Goal: Information Seeking & Learning: Learn about a topic

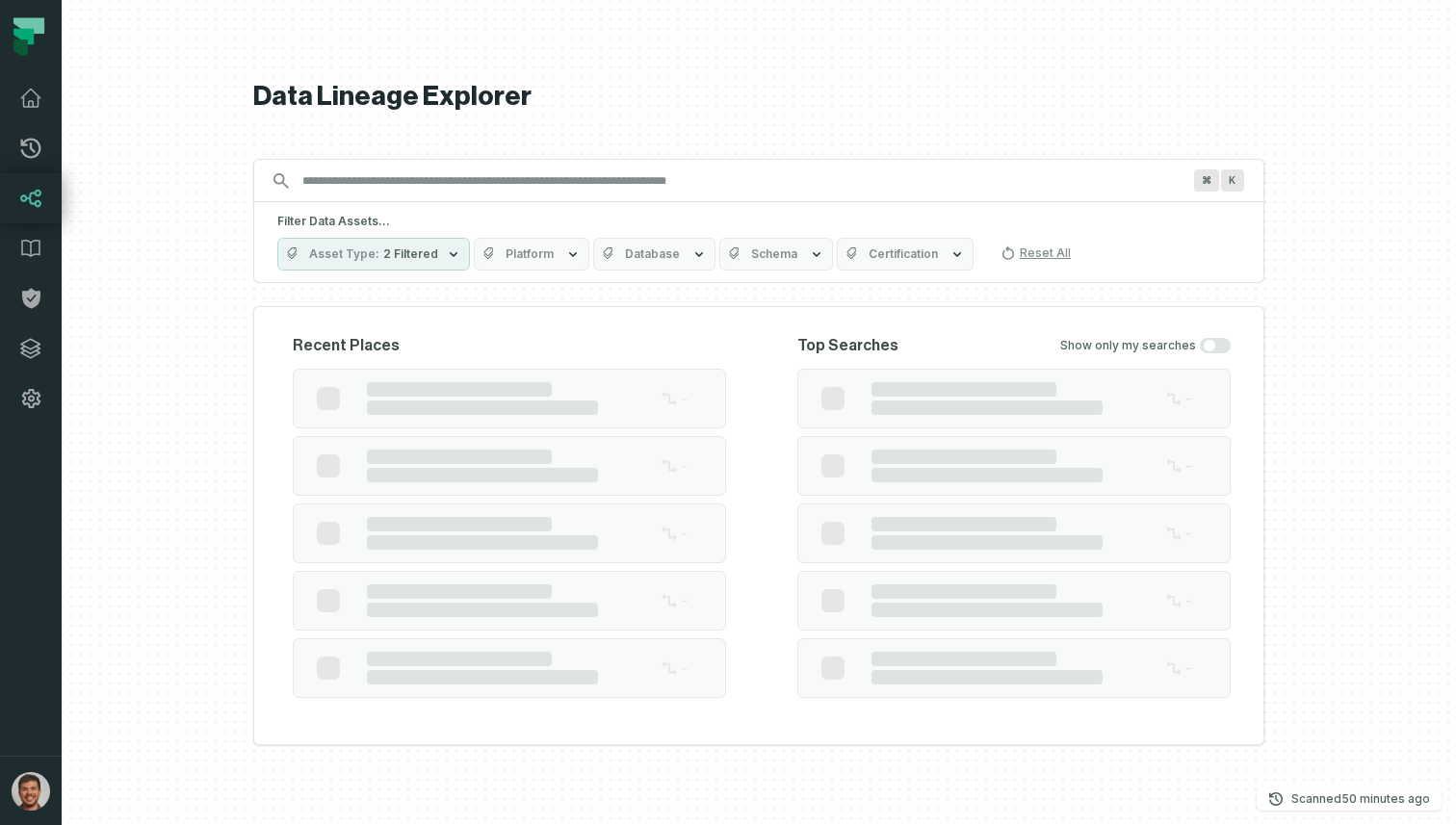
click at [806, 214] on h5 "Filter Data Assets..." at bounding box center [758, 222] width 962 height 16
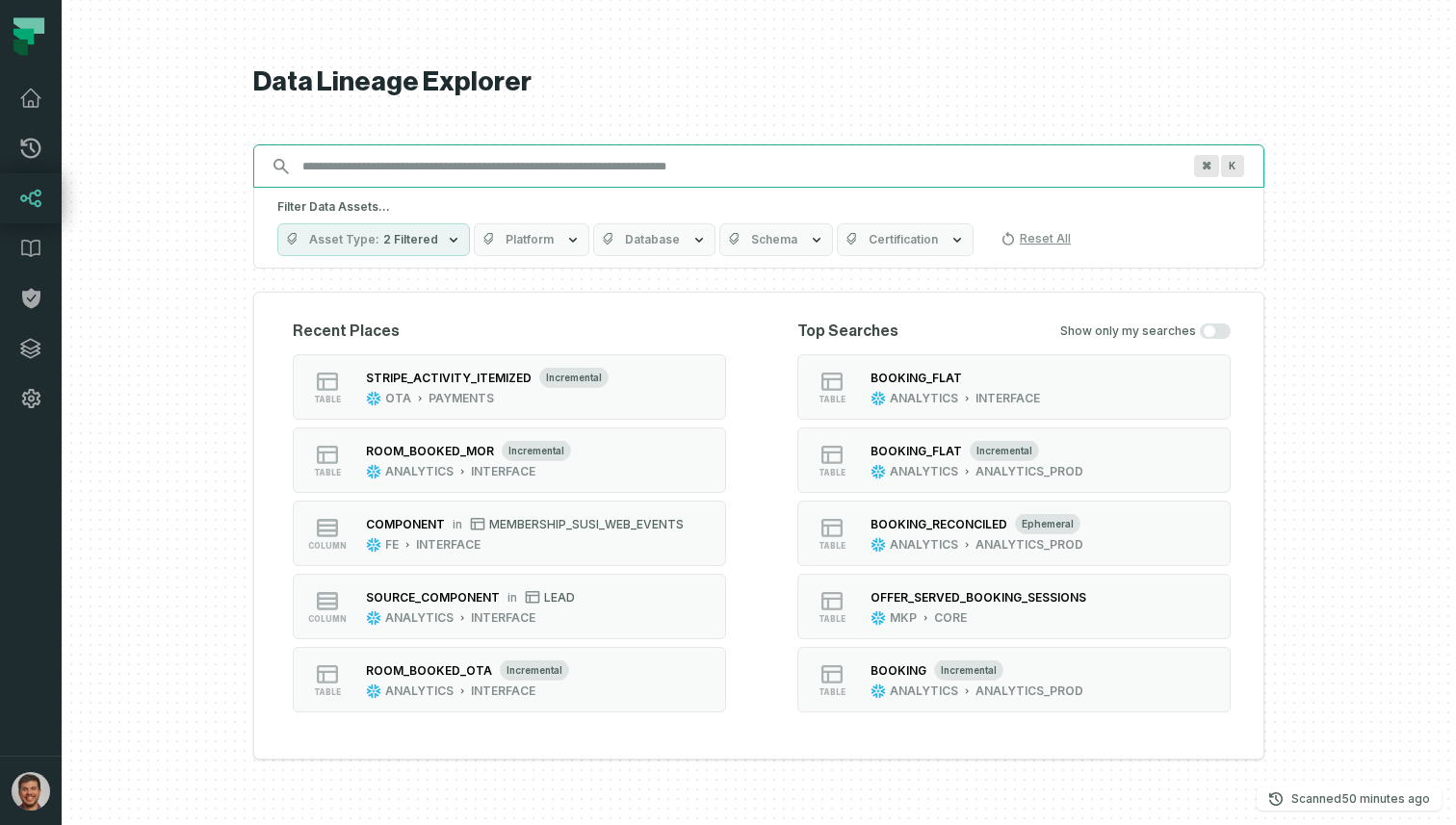
click at [835, 171] on input "Discovery Provider cmdk menu" at bounding box center [741, 166] width 901 height 31
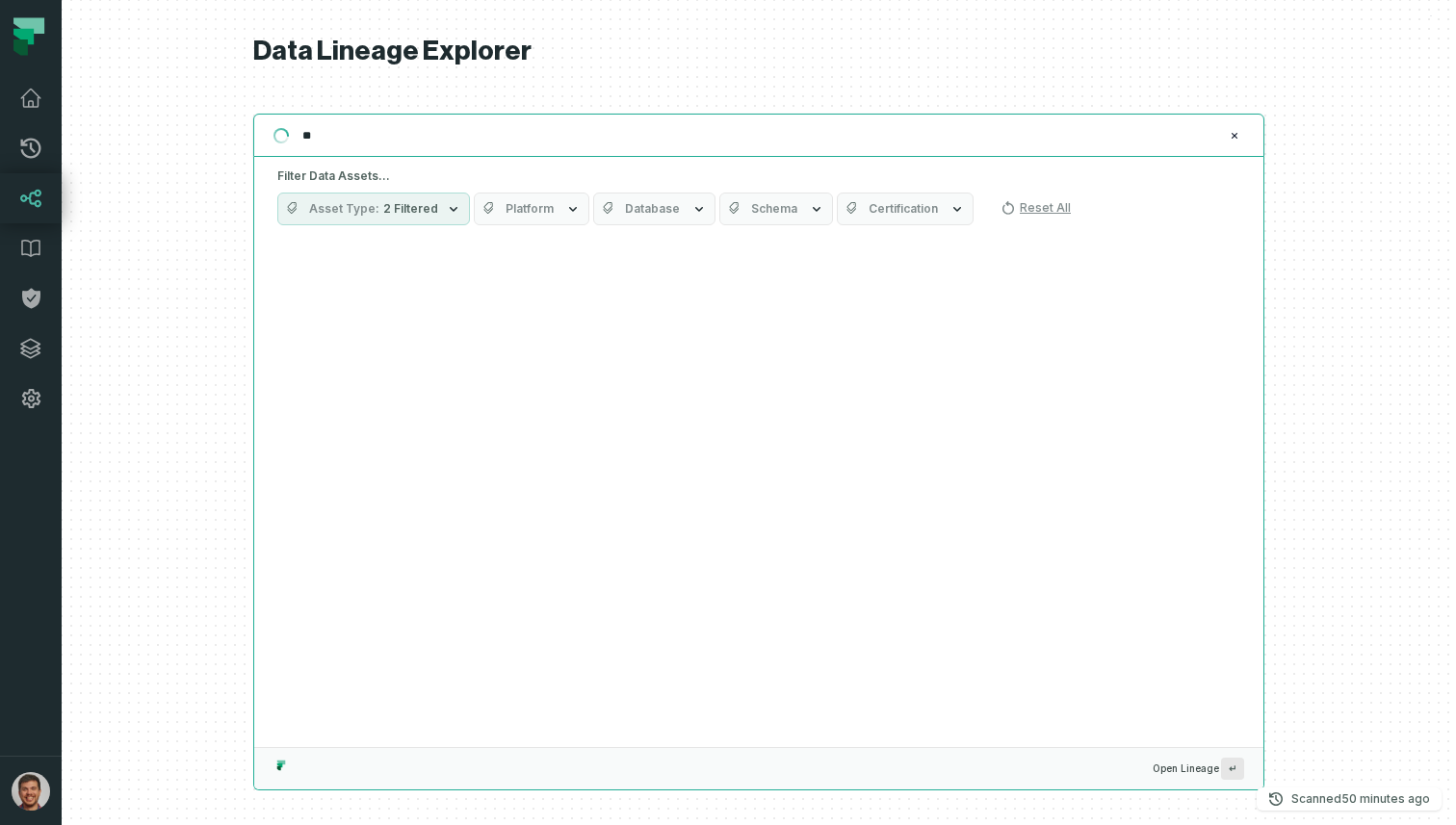
type input "*"
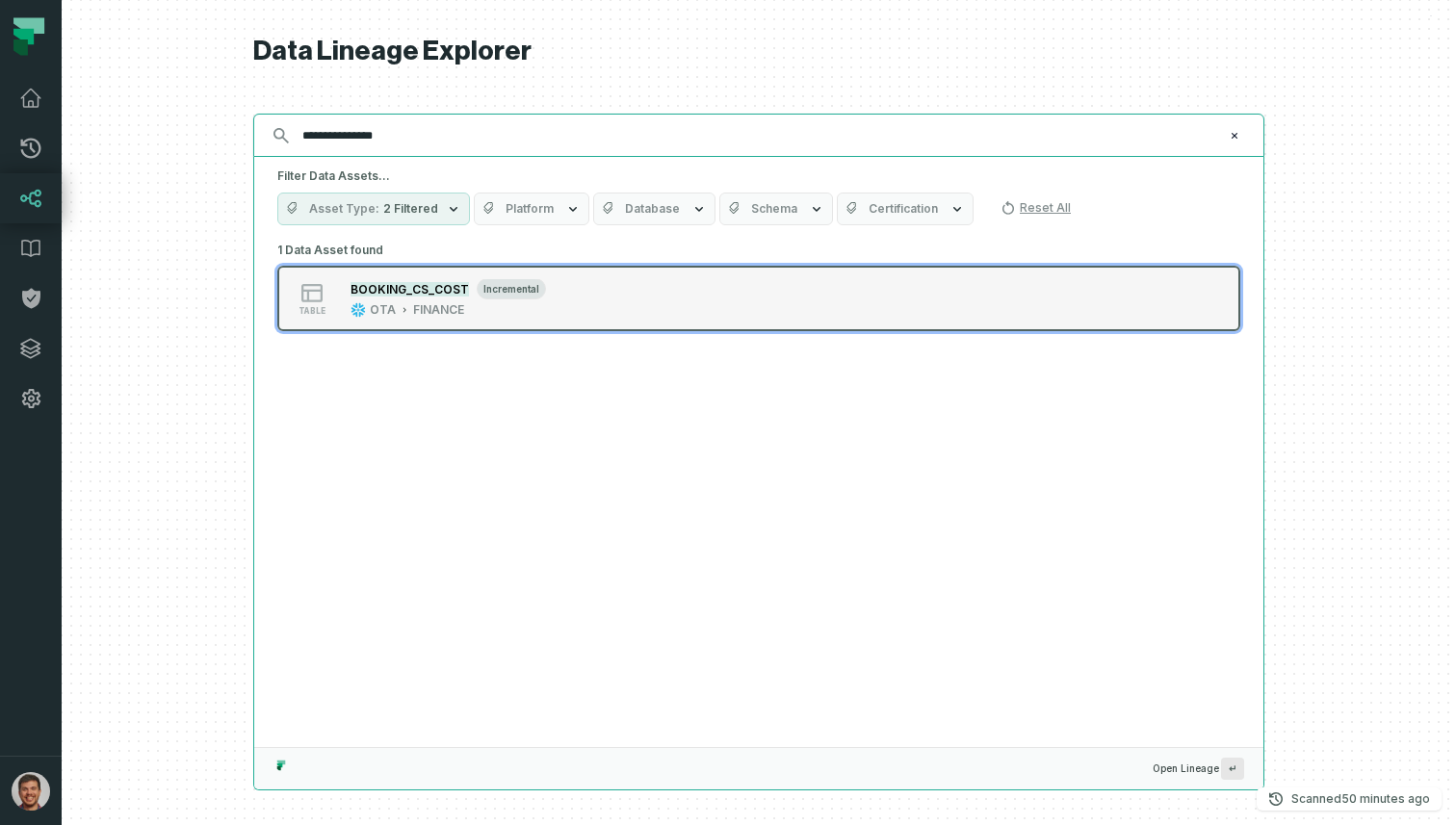
type input "**********"
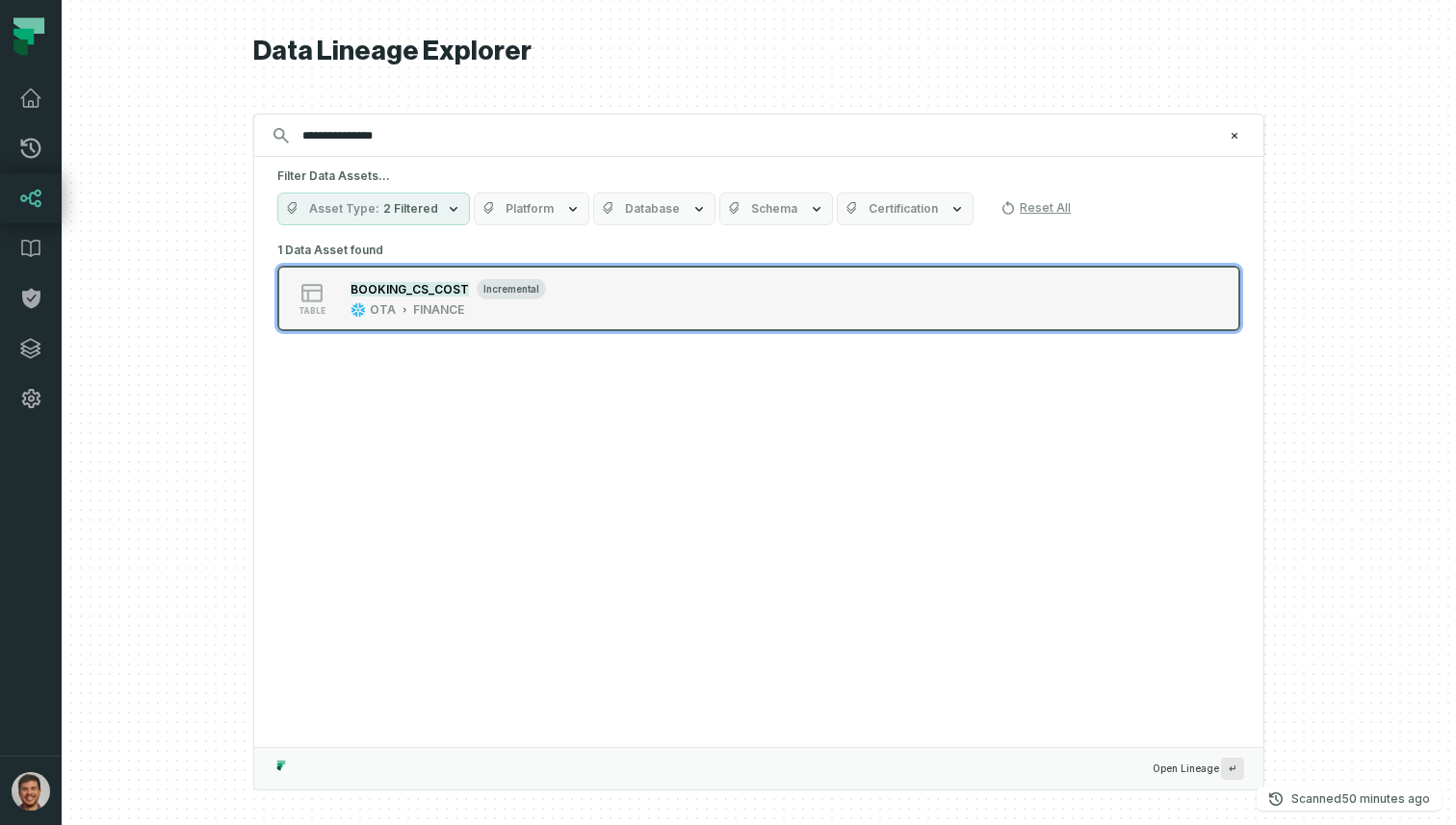
click at [525, 287] on span "incremental" at bounding box center [511, 288] width 69 height 21
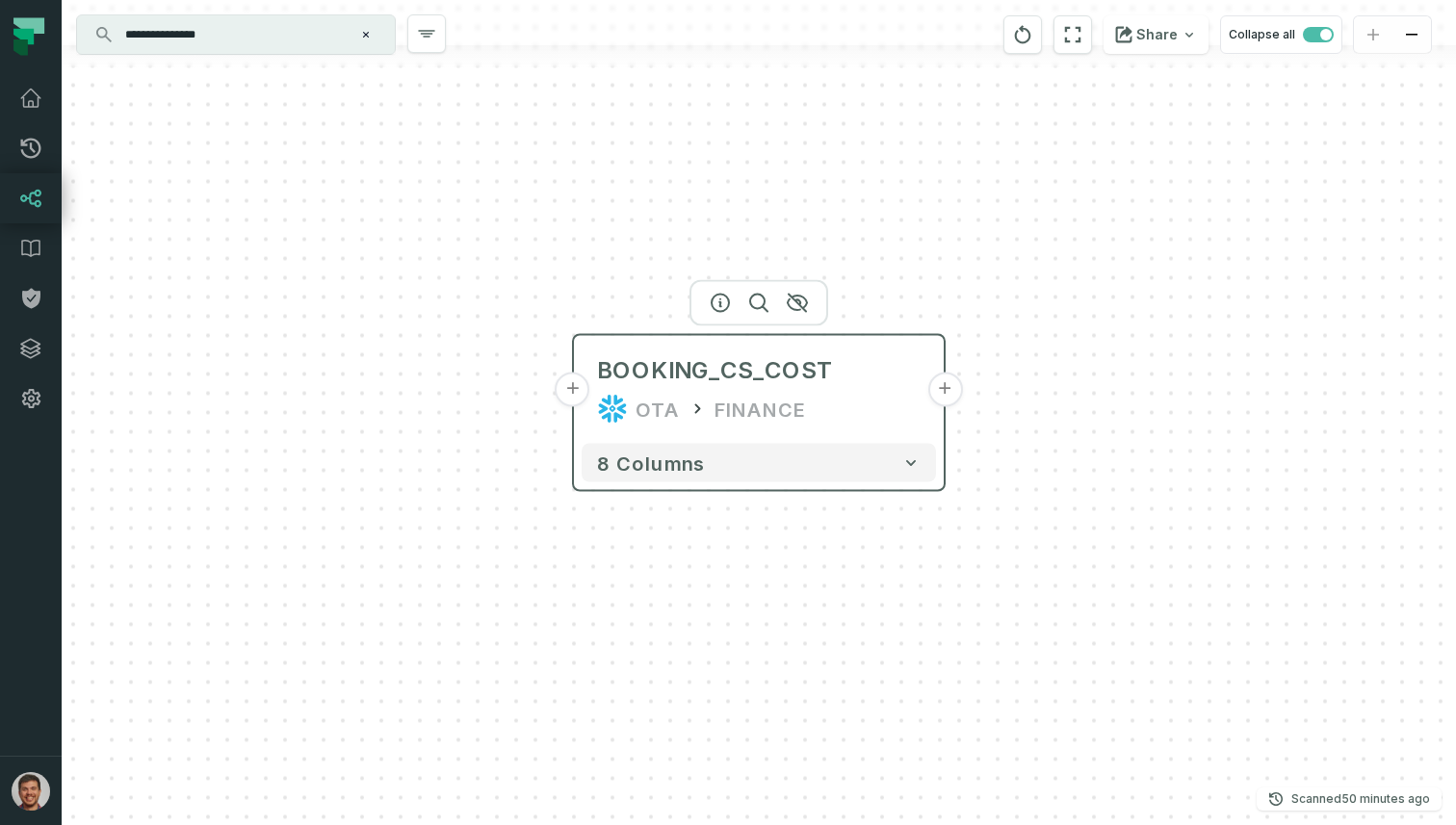
click at [948, 395] on button "+" at bounding box center [944, 389] width 35 height 35
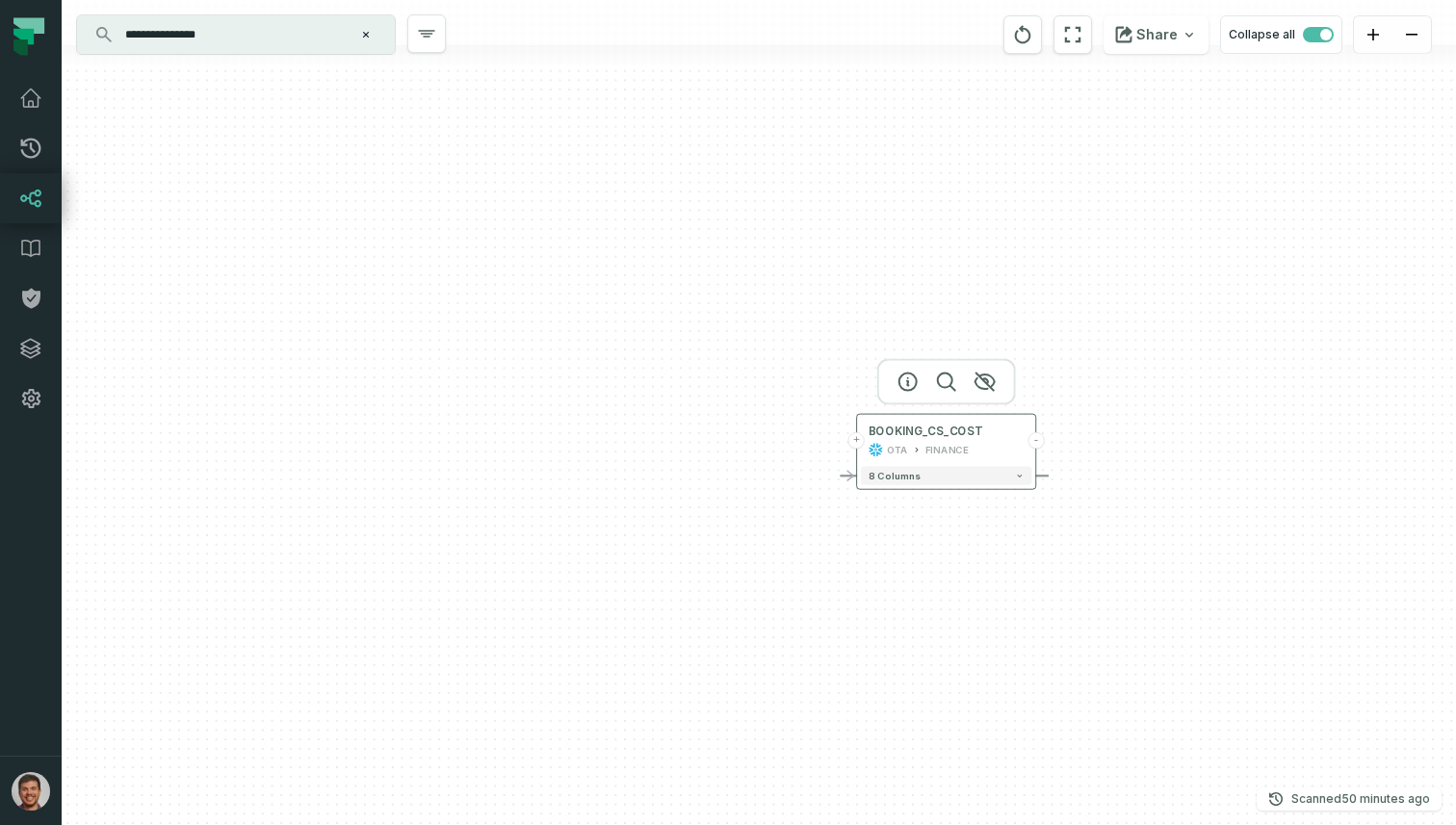
click at [858, 441] on button "+" at bounding box center [856, 440] width 17 height 17
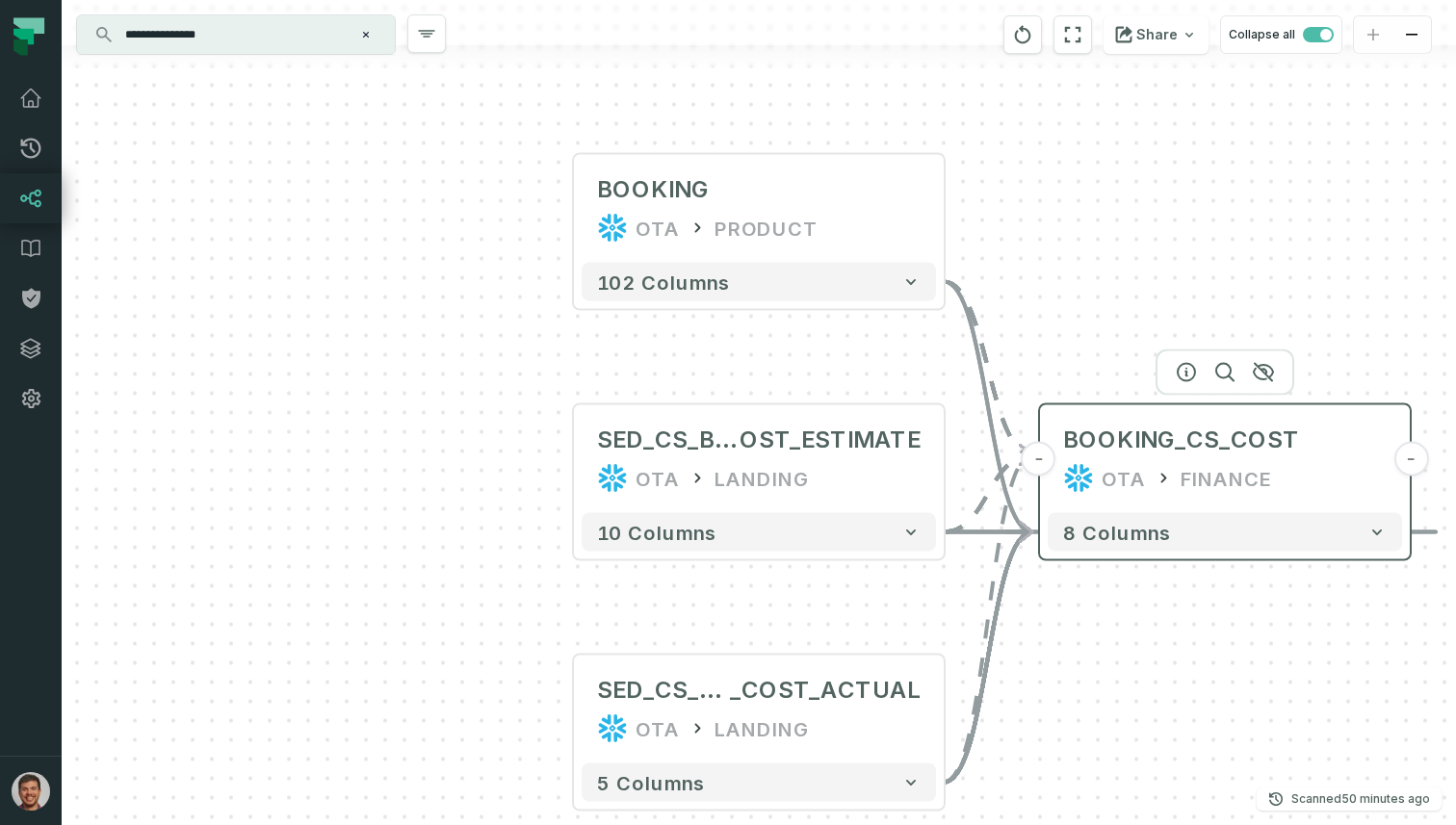
click at [1413, 465] on button "-" at bounding box center [1410, 459] width 35 height 35
click at [1413, 465] on button "+" at bounding box center [1410, 459] width 35 height 35
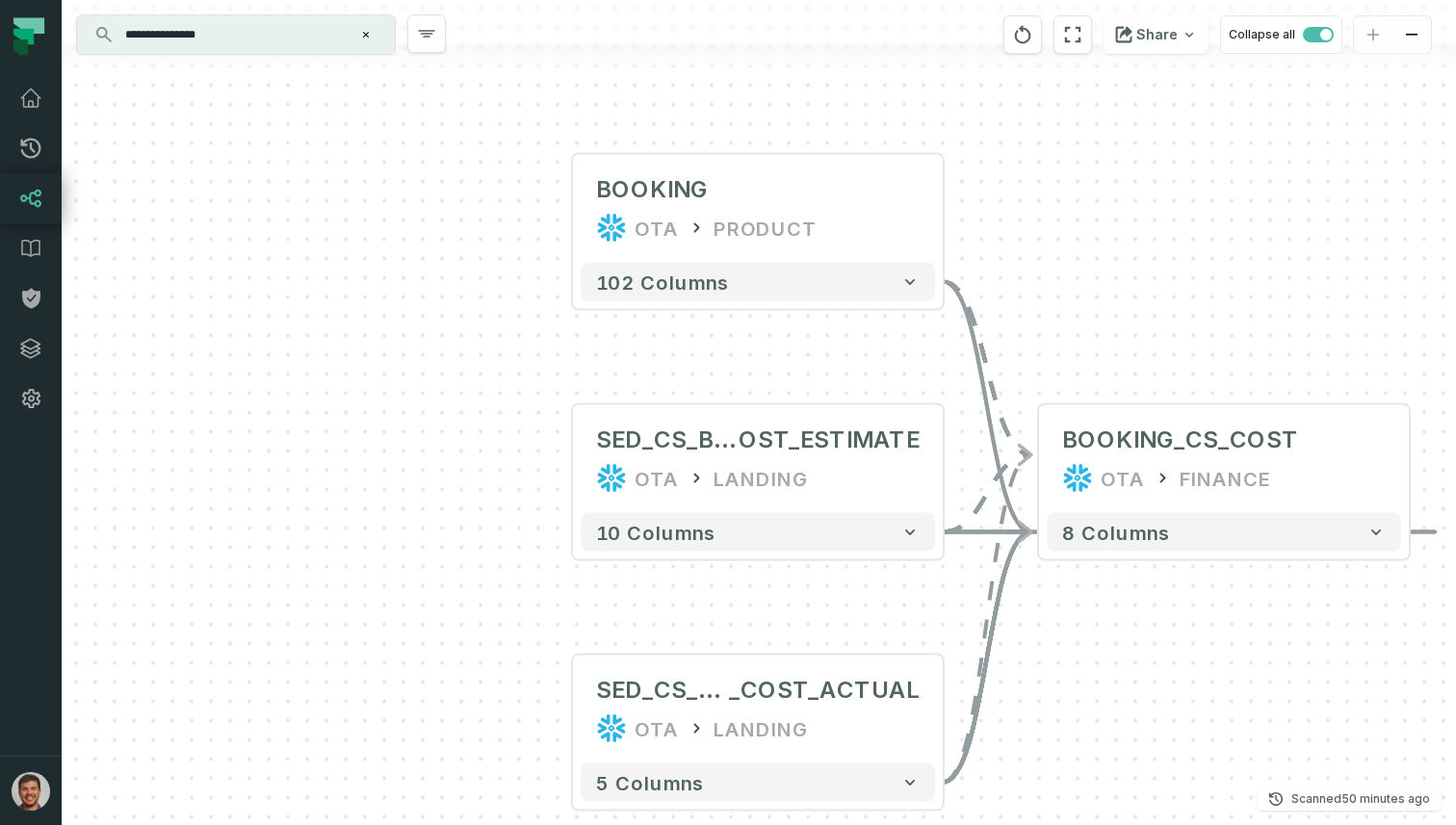
drag, startPoint x: 1413, startPoint y: 555, endPoint x: 1086, endPoint y: 555, distance: 327.0
click at [1086, 555] on div "+ BOOKING OTA PRODUCT + 102 columns SED_CS_BOOKING_C OST_ESTIMATE OTA LANDING +…" at bounding box center [758, 412] width 1394 height 825
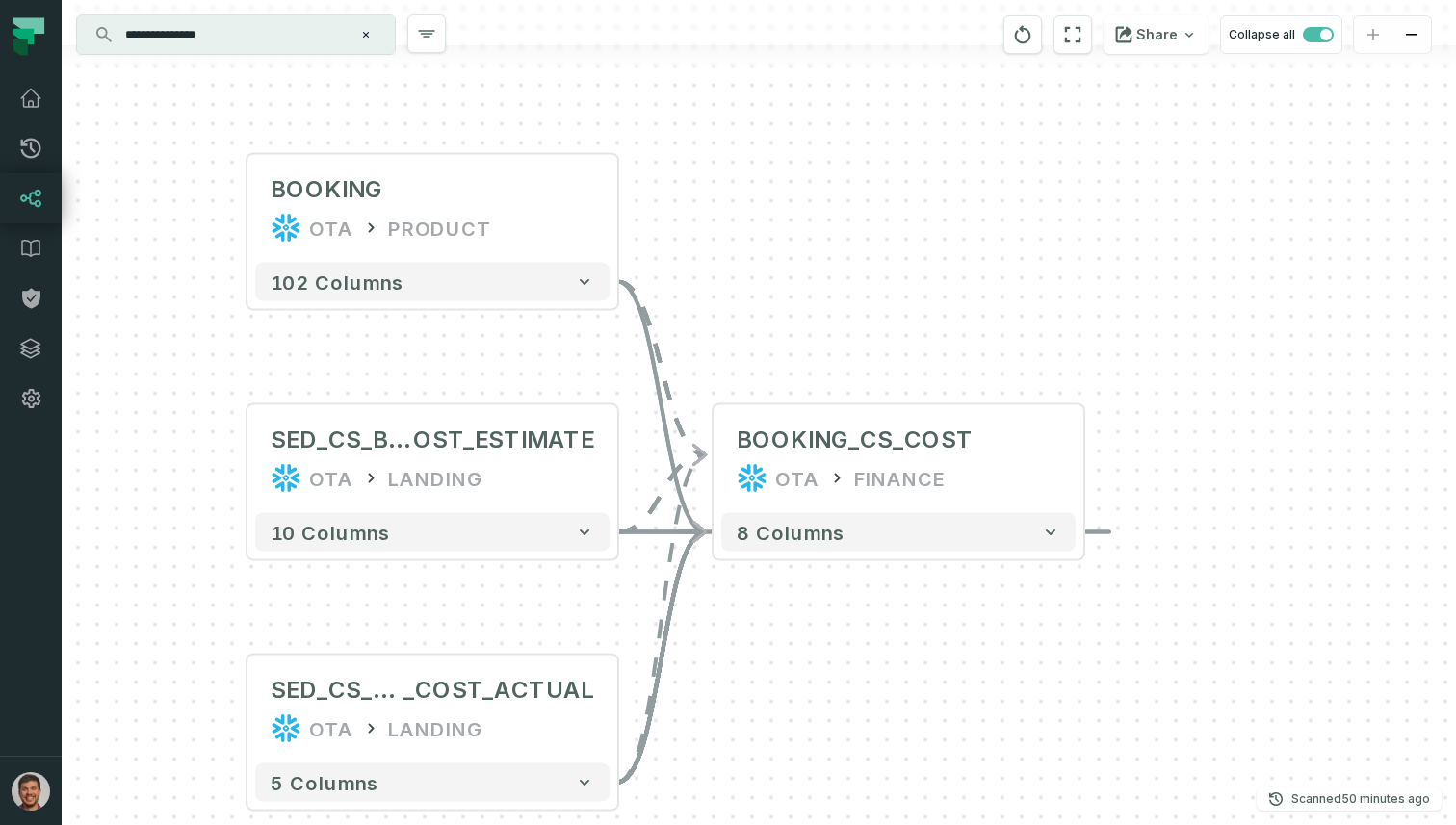
click at [1100, 532] on icon "Edge from 5da6c3b6a0d32e59f60fc3a344647b6c to 5da6c3b6a0d32e59f60fc3a344647b6c" at bounding box center [894, 532] width 429 height 0
click at [1104, 532] on icon "Edge from 5da6c3b6a0d32e59f60fc3a344647b6c to 5da6c3b6a0d32e59f60fc3a344647b6c" at bounding box center [894, 532] width 429 height 0
